Goal: Task Accomplishment & Management: Manage account settings

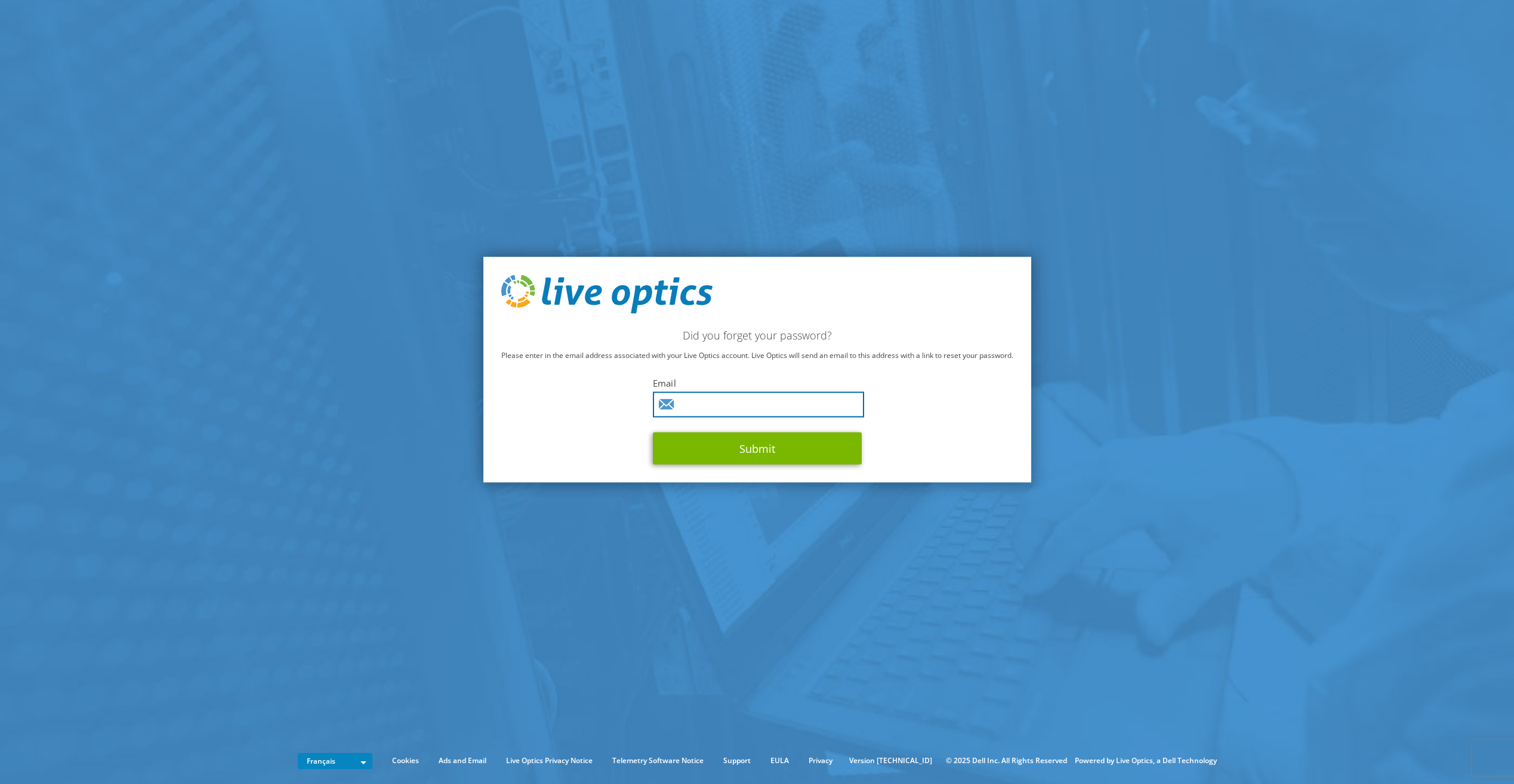
click at [721, 412] on input "text" at bounding box center [759, 404] width 212 height 26
type input "francis.bayiha@ingrammicro.com"
click at [739, 454] on button "Submit" at bounding box center [757, 448] width 209 height 32
